Goal: Transaction & Acquisition: Purchase product/service

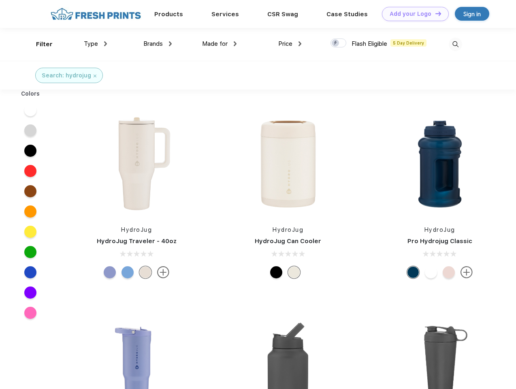
click at [412, 14] on link "Add your Logo Design Tool" at bounding box center [415, 14] width 67 height 14
click at [0, 0] on div "Design Tool" at bounding box center [0, 0] width 0 height 0
click at [435, 13] on link "Add your Logo Design Tool" at bounding box center [415, 14] width 67 height 14
click at [39, 44] on div "Filter" at bounding box center [44, 44] width 17 height 9
click at [96, 44] on span "Type" at bounding box center [91, 43] width 14 height 7
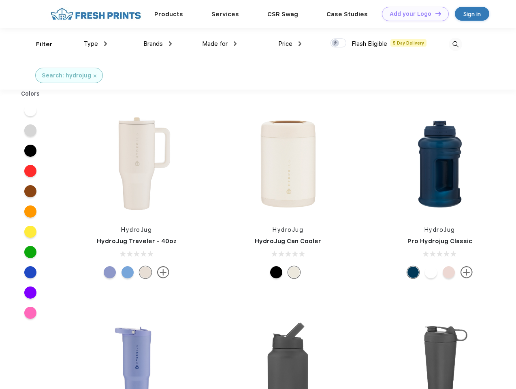
click at [158, 44] on span "Brands" at bounding box center [152, 43] width 19 height 7
click at [220, 44] on span "Made for" at bounding box center [215, 43] width 26 height 7
click at [290, 44] on span "Price" at bounding box center [285, 43] width 14 height 7
click at [339, 43] on div at bounding box center [339, 42] width 16 height 9
click at [336, 43] on input "checkbox" at bounding box center [333, 40] width 5 height 5
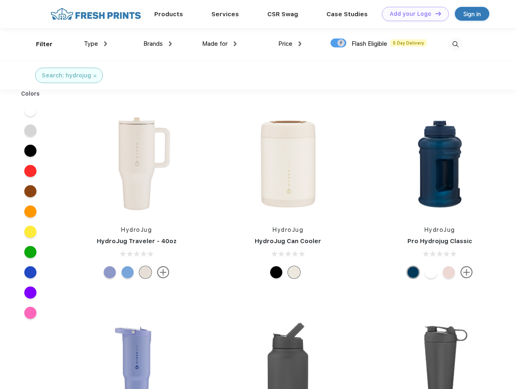
click at [455, 44] on img at bounding box center [455, 44] width 13 height 13
